Goal: Information Seeking & Learning: Find contact information

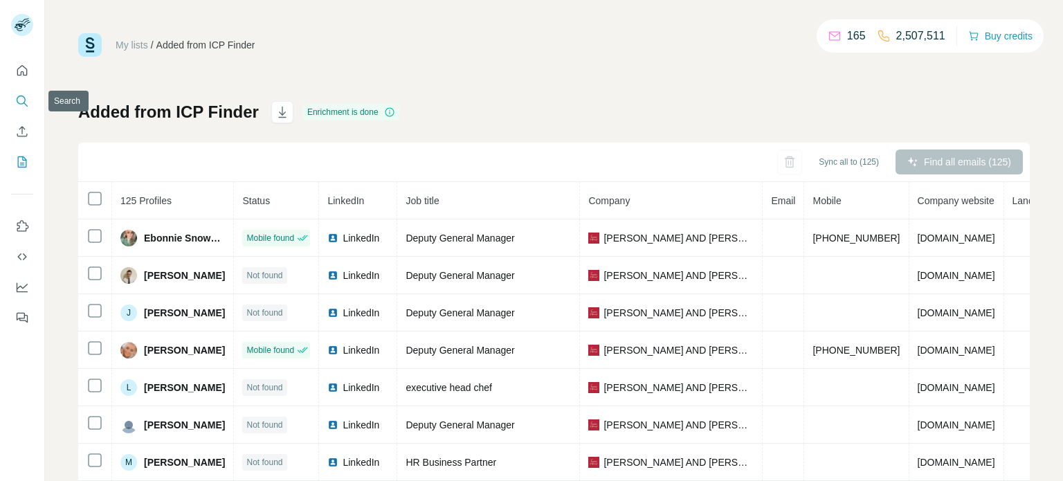
click at [24, 98] on icon "Search" at bounding box center [22, 101] width 14 height 14
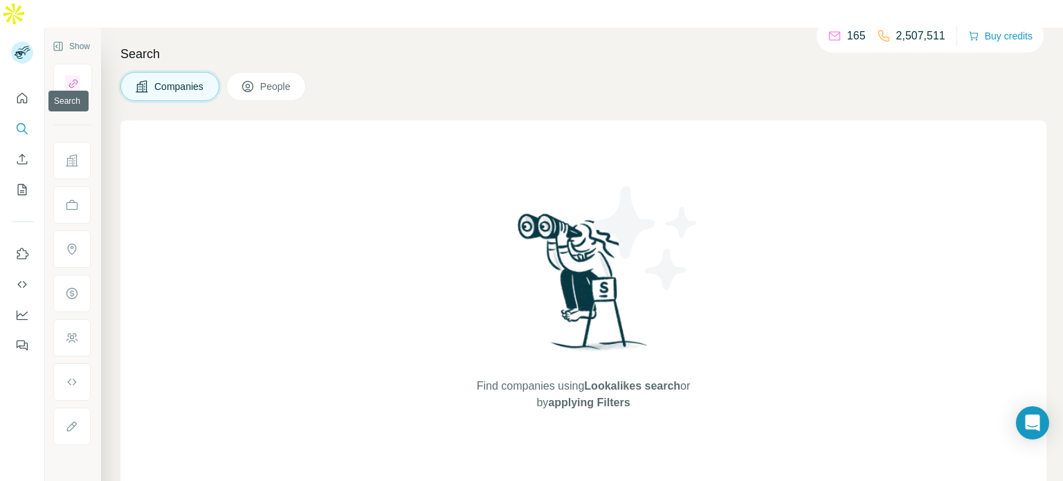
click at [20, 122] on icon "Search" at bounding box center [22, 129] width 14 height 14
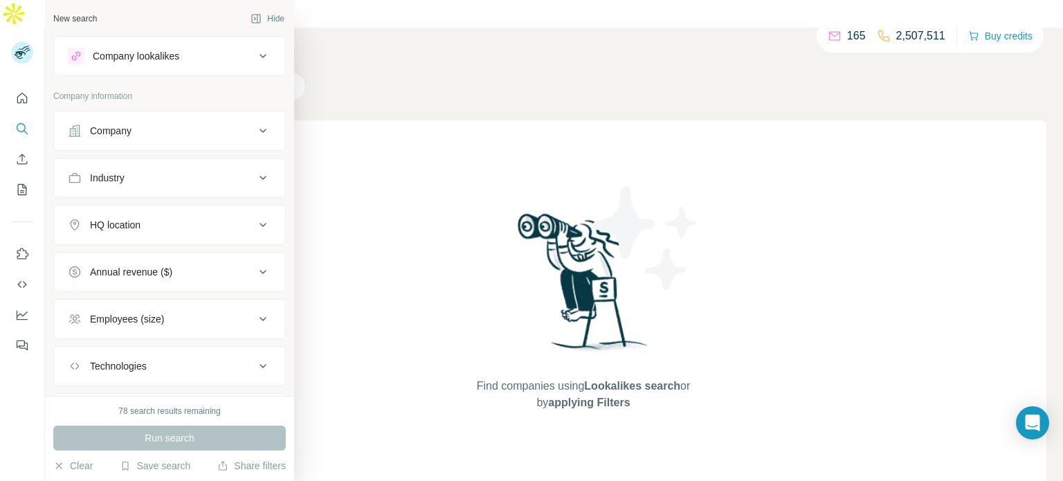
click at [214, 127] on div "Company" at bounding box center [161, 131] width 187 height 14
click at [213, 127] on div "Company" at bounding box center [161, 131] width 187 height 14
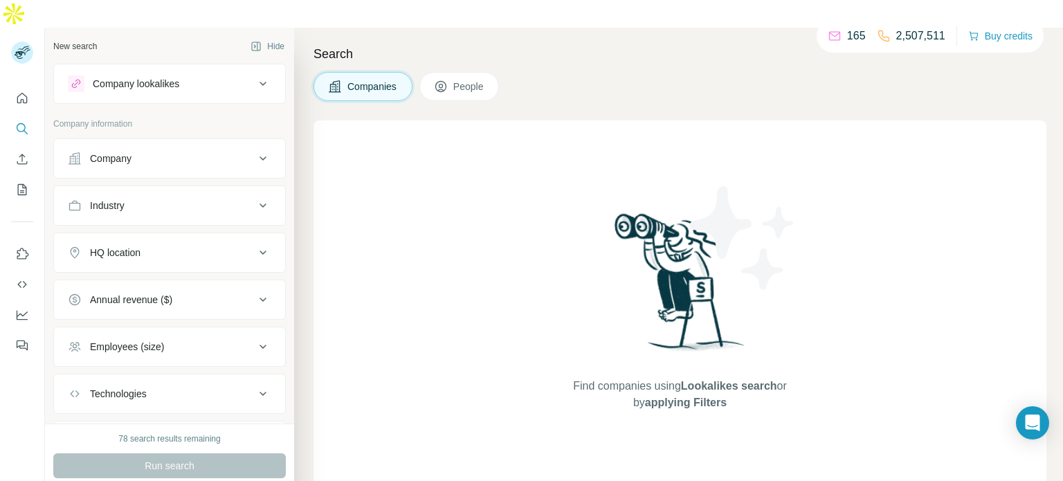
click at [255, 142] on button "Company" at bounding box center [169, 158] width 231 height 33
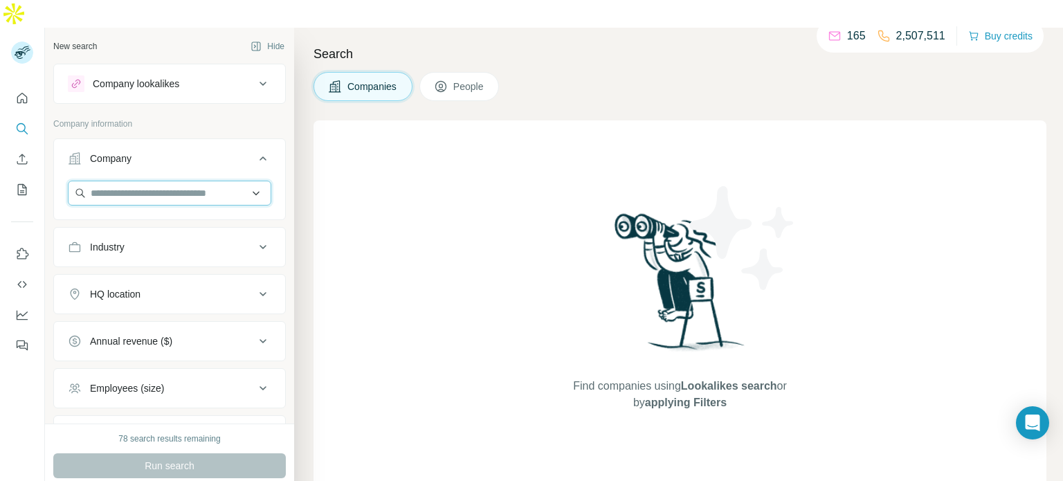
click at [219, 181] on input "text" at bounding box center [170, 193] width 204 height 25
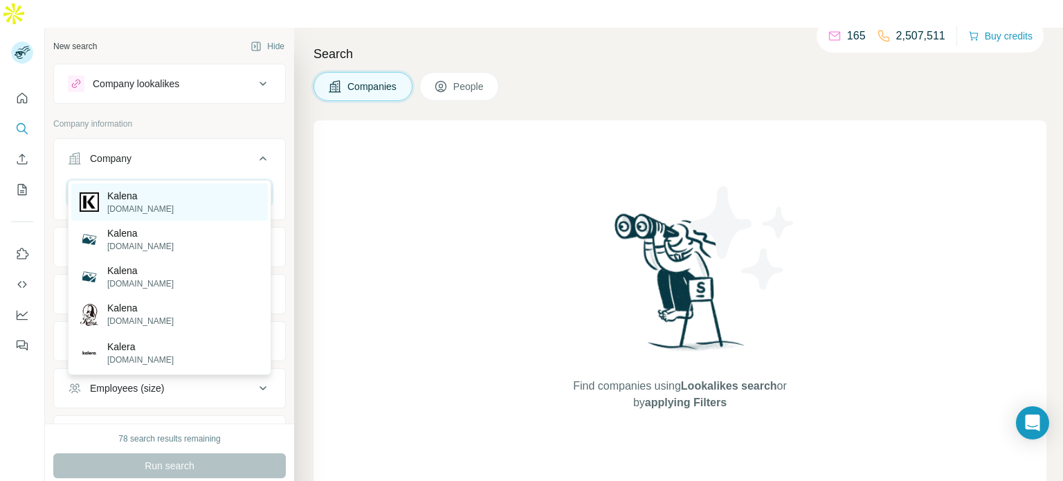
type input "******"
click at [129, 199] on p "Kalena" at bounding box center [140, 196] width 66 height 14
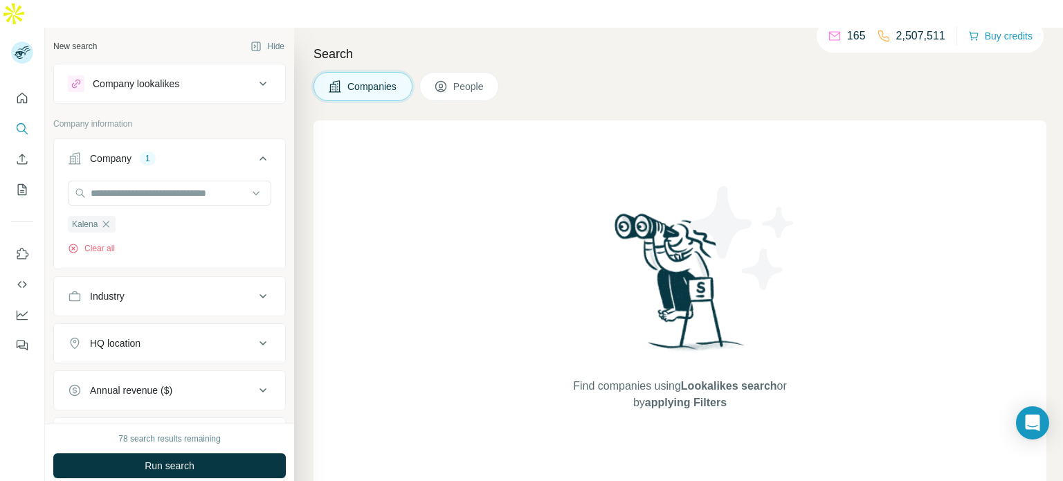
click at [183, 459] on span "Run search" at bounding box center [170, 466] width 50 height 14
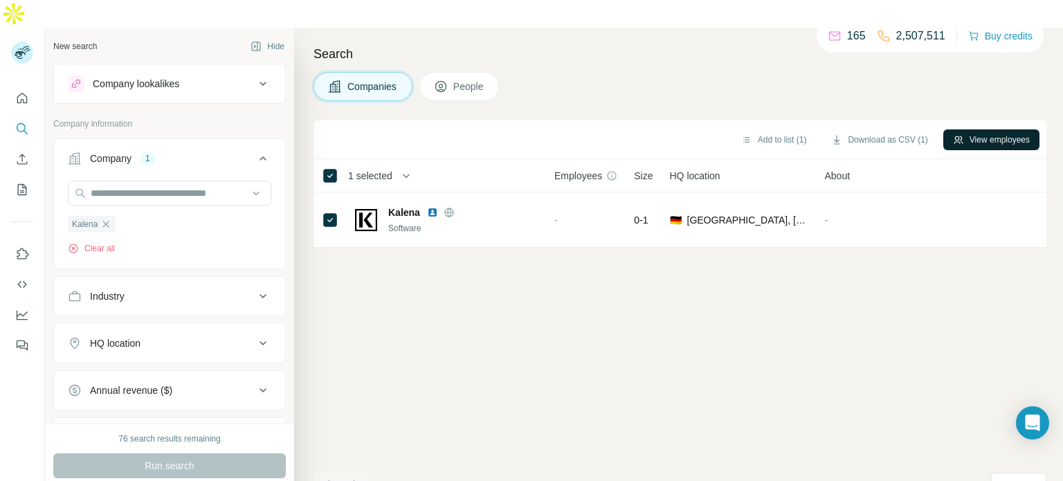
click at [995, 129] on button "View employees" at bounding box center [992, 139] width 96 height 21
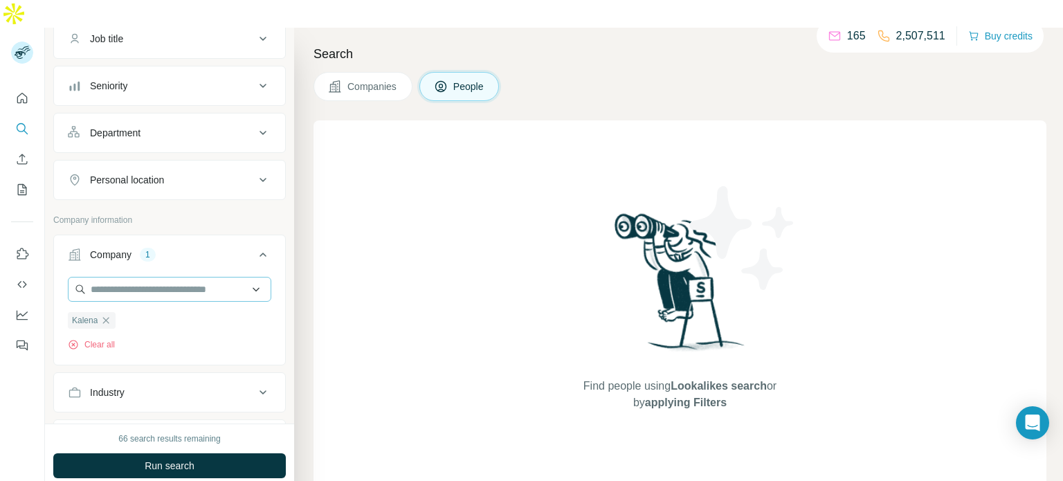
scroll to position [120, 0]
click at [109, 316] on icon "button" at bounding box center [106, 319] width 6 height 6
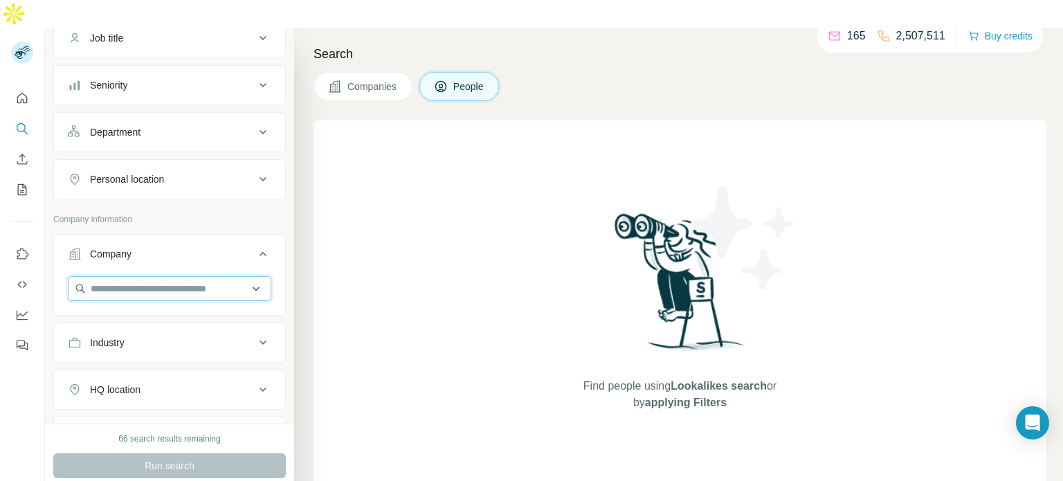
click at [138, 276] on input "text" at bounding box center [170, 288] width 204 height 25
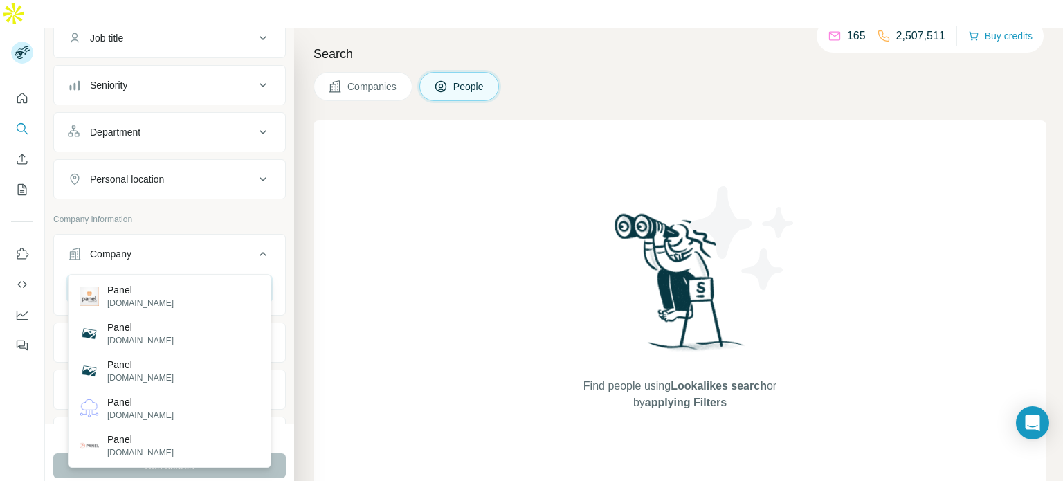
type input "*"
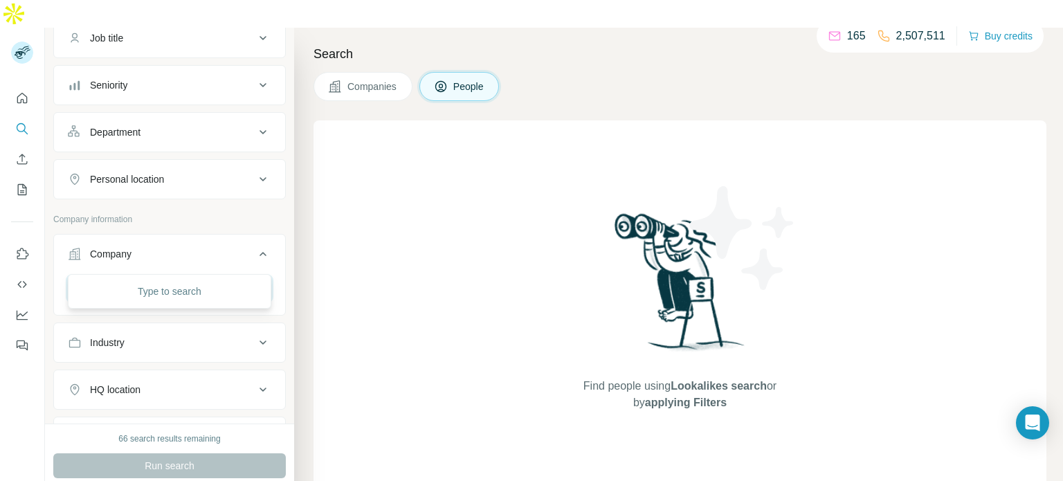
type input "**********"
click at [196, 453] on div "Run search" at bounding box center [169, 465] width 233 height 25
click at [157, 276] on input "text" at bounding box center [170, 288] width 204 height 25
paste input "**********"
type input "**********"
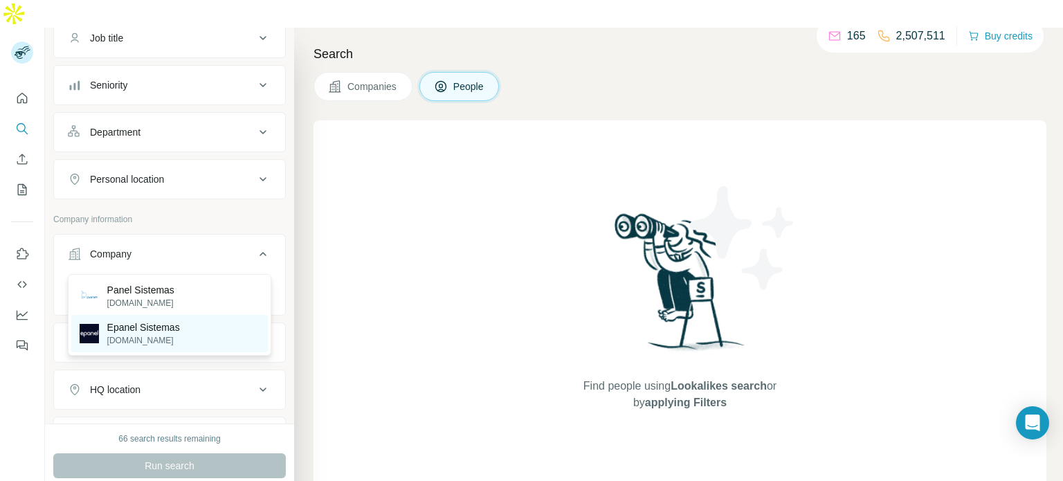
click at [165, 329] on p "Epanel Sistemas" at bounding box center [143, 328] width 73 height 14
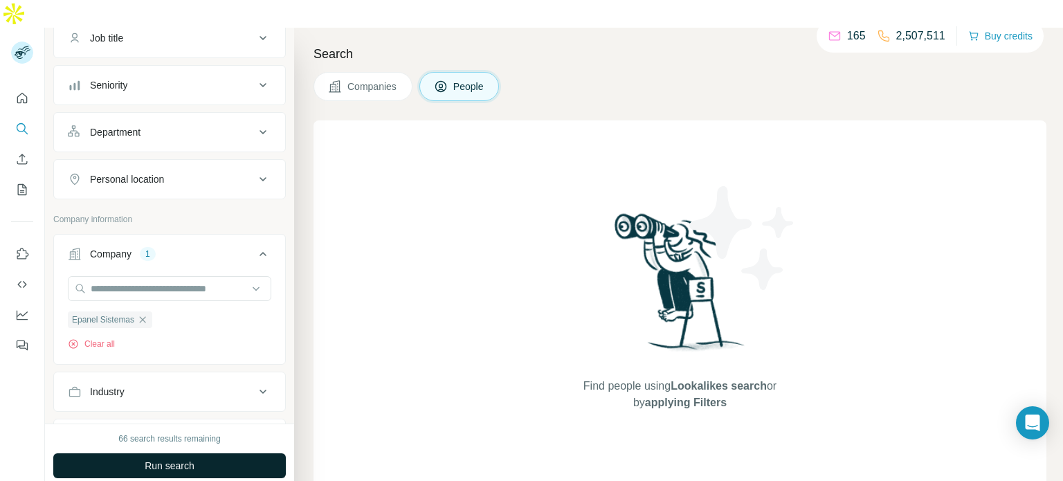
click at [216, 453] on button "Run search" at bounding box center [169, 465] width 233 height 25
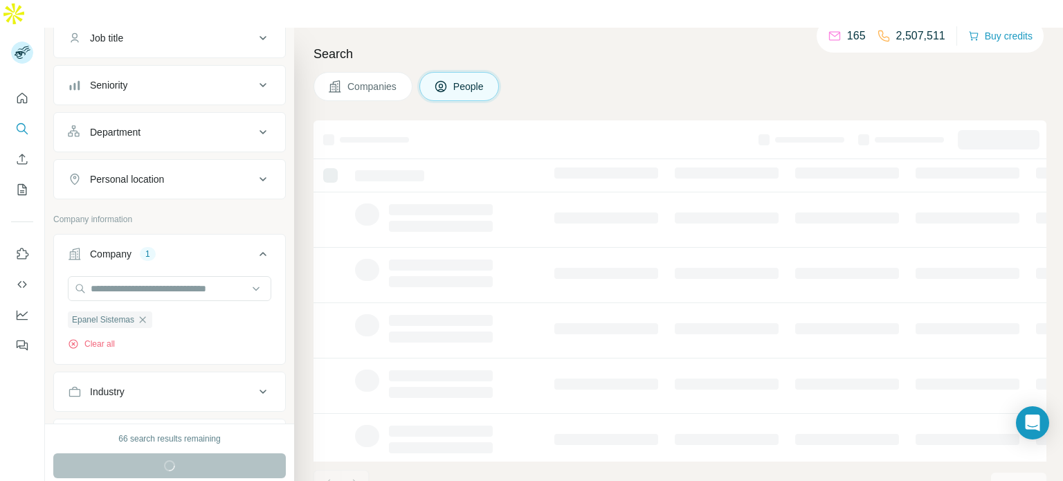
click at [216, 453] on div "Run search" at bounding box center [169, 465] width 233 height 25
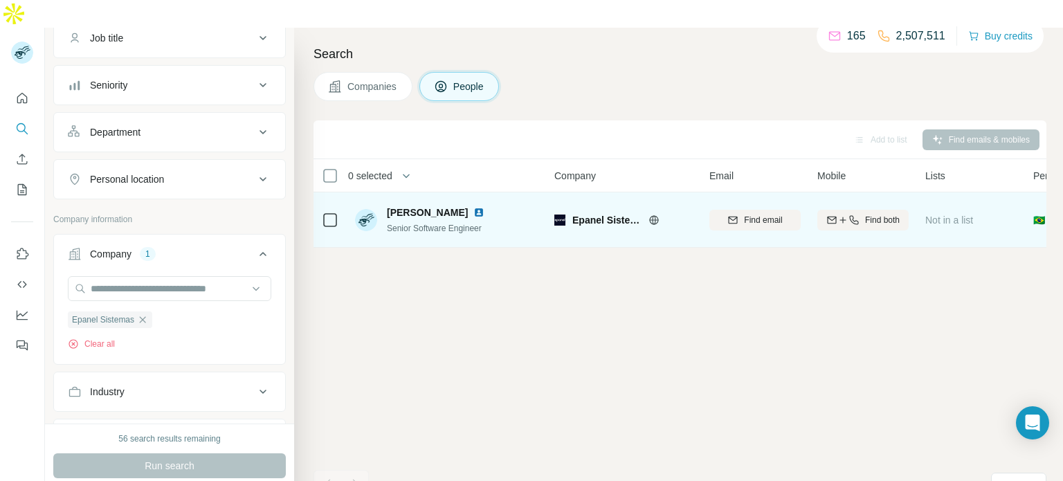
click at [649, 215] on icon at bounding box center [654, 220] width 11 height 11
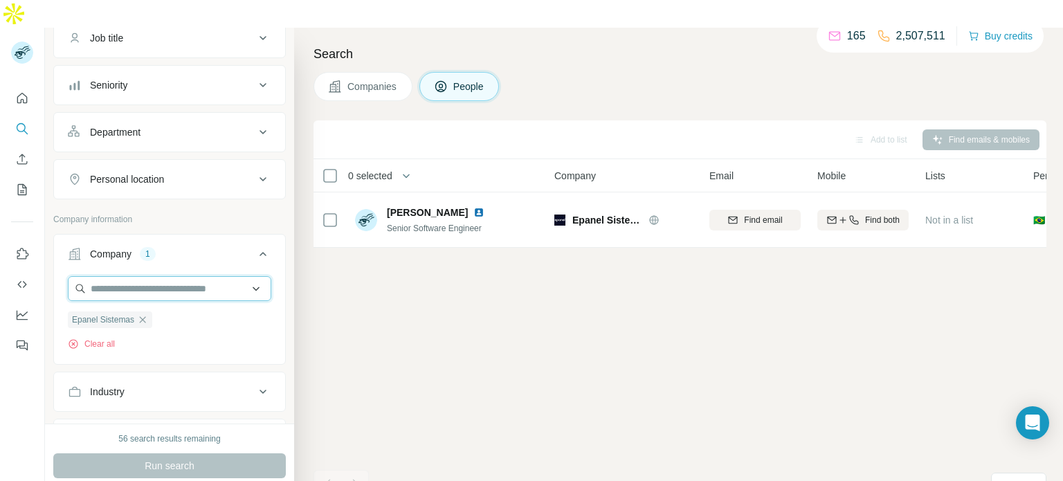
click at [119, 276] on input "text" at bounding box center [170, 288] width 204 height 25
paste input "**********"
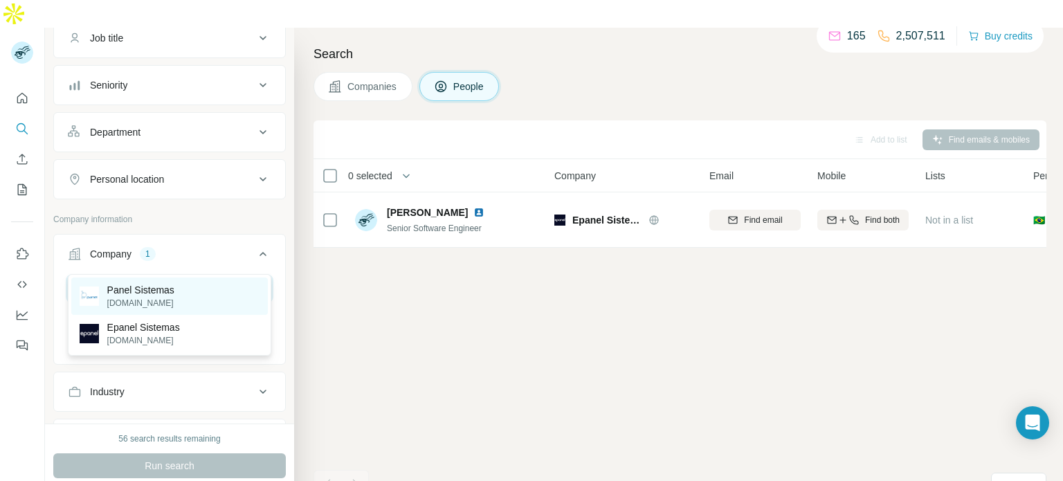
type input "**********"
click at [166, 293] on p "Panel Sistemas" at bounding box center [140, 290] width 67 height 14
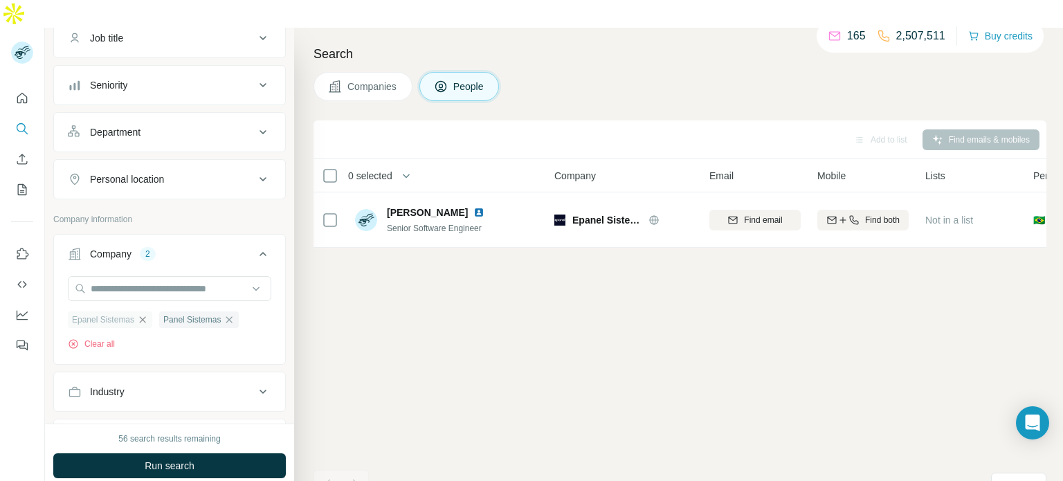
click at [142, 314] on icon "button" at bounding box center [142, 319] width 11 height 11
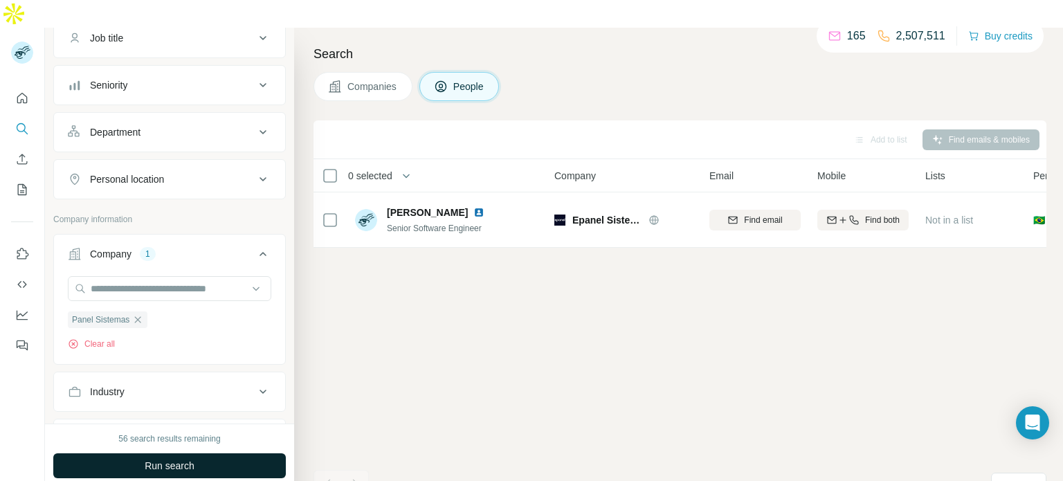
click at [194, 459] on span "Run search" at bounding box center [170, 466] width 50 height 14
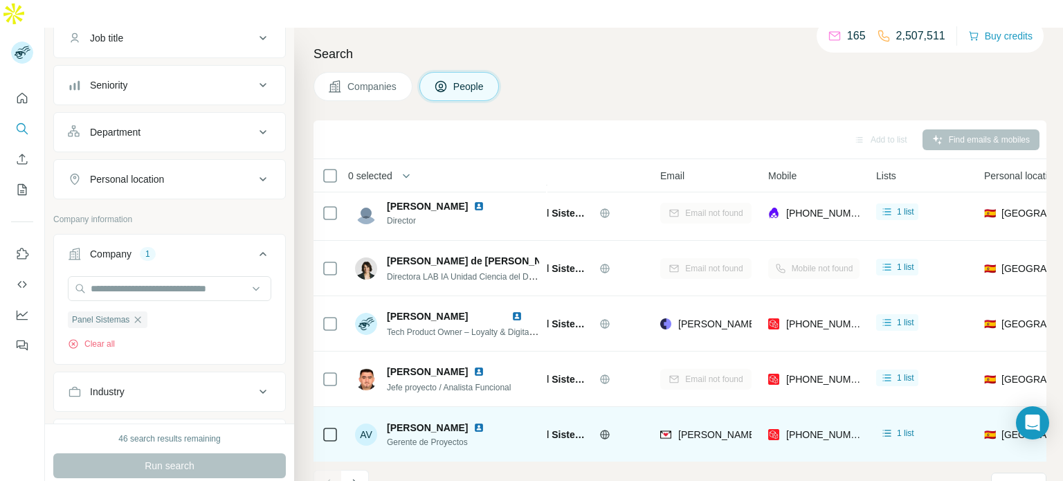
scroll to position [284, 44]
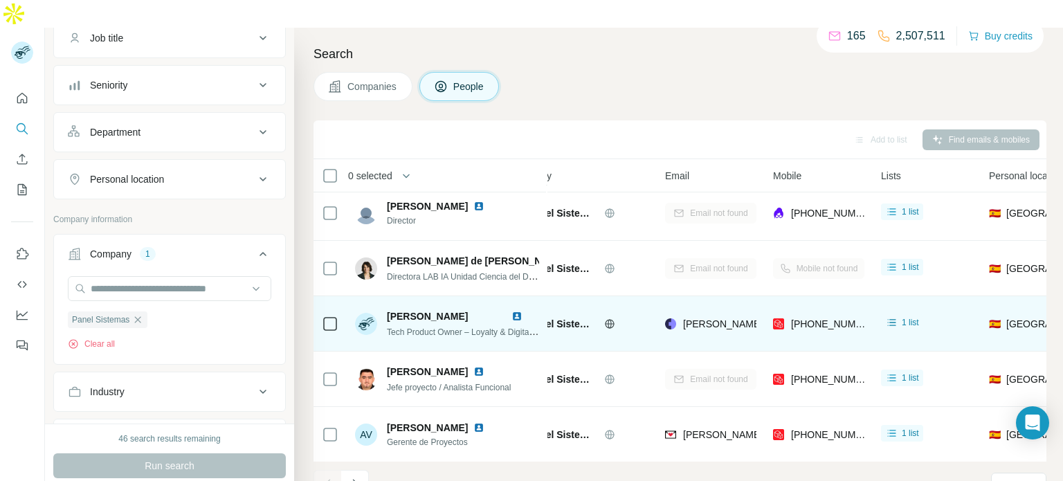
click at [649, 298] on td "Panel Sistemas" at bounding box center [579, 323] width 155 height 55
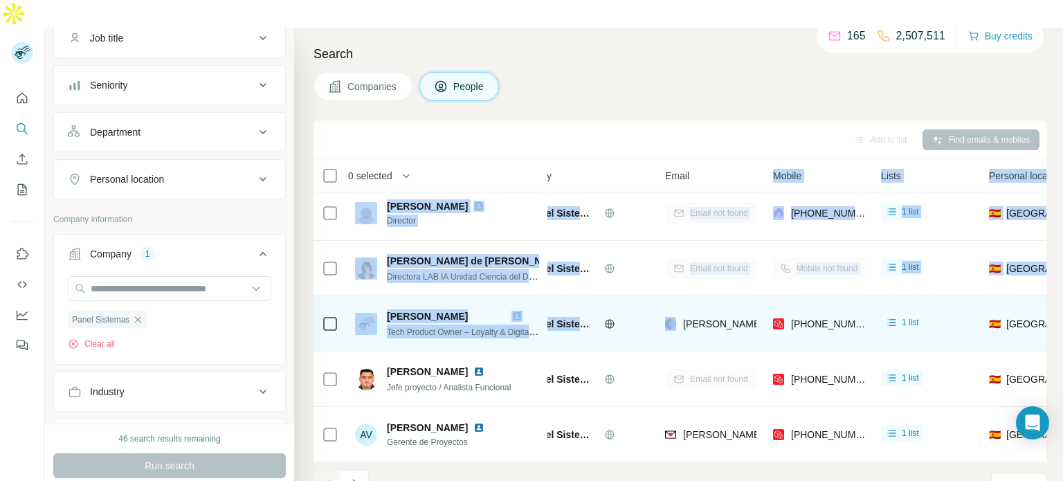
drag, startPoint x: 650, startPoint y: 298, endPoint x: 750, endPoint y: 291, distance: 100.6
click at [761, 300] on table "0 selected People Company Email Mobile Lists Personal location Seniority Depart…" at bounding box center [864, 168] width 1191 height 587
click at [651, 296] on td "Panel Sistemas" at bounding box center [579, 323] width 155 height 55
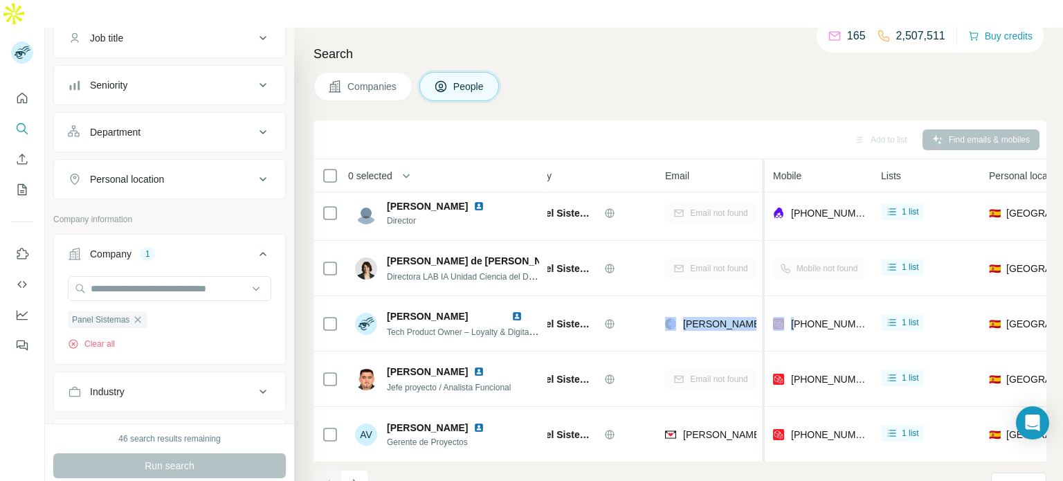
drag, startPoint x: 651, startPoint y: 295, endPoint x: 760, endPoint y: 303, distance: 109.6
click at [761, 303] on table "0 selected People Company Email Mobile Lists Personal location Seniority Depart…" at bounding box center [864, 168] width 1191 height 587
